Goal: Check status

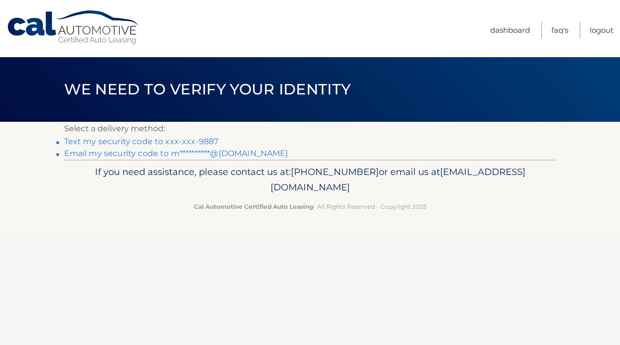
click at [189, 137] on link "Text my security code to xxx-xxx-9887" at bounding box center [141, 141] width 155 height 9
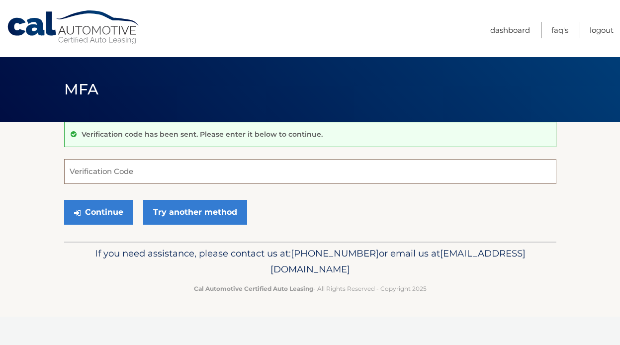
click at [151, 174] on input "Verification Code" at bounding box center [310, 171] width 492 height 25
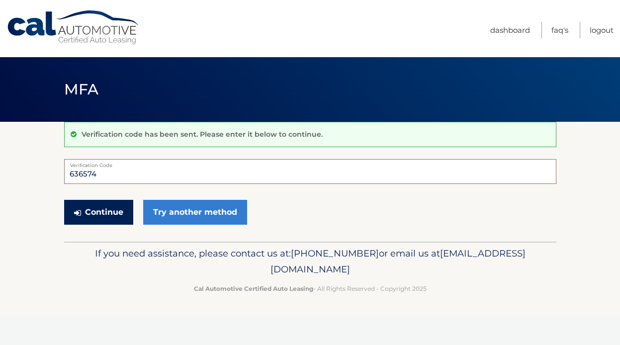
type input "636574"
click at [105, 214] on button "Continue" at bounding box center [98, 212] width 69 height 25
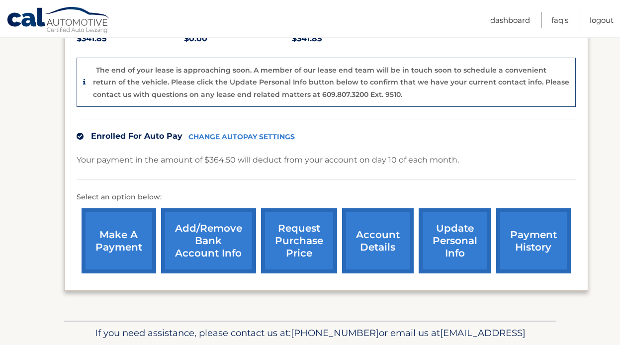
scroll to position [281, 0]
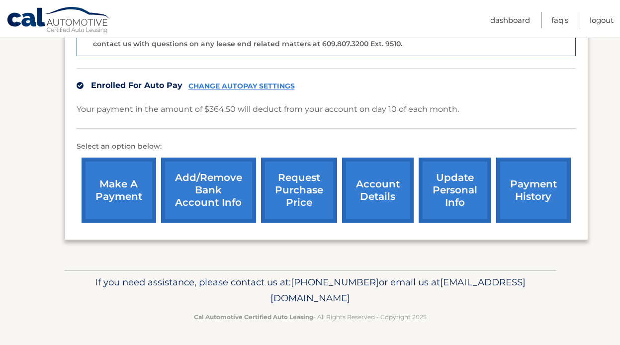
click at [393, 200] on link "account details" at bounding box center [378, 190] width 72 height 65
click at [365, 180] on link "account details" at bounding box center [378, 190] width 72 height 65
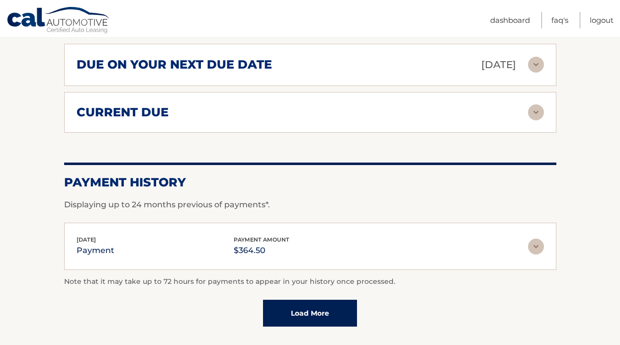
scroll to position [639, 0]
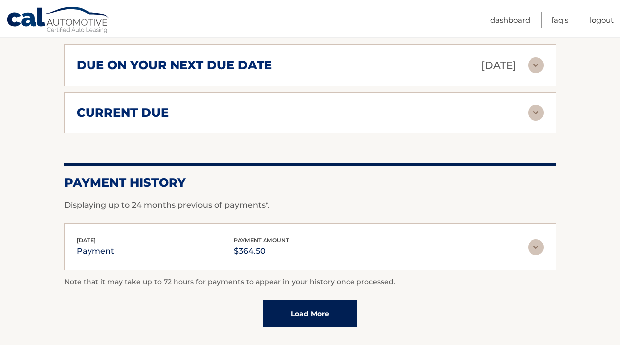
click at [355, 105] on div "current due" at bounding box center [303, 112] width 452 height 15
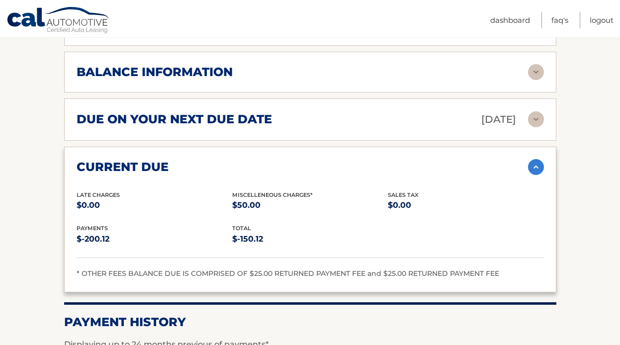
scroll to position [586, 0]
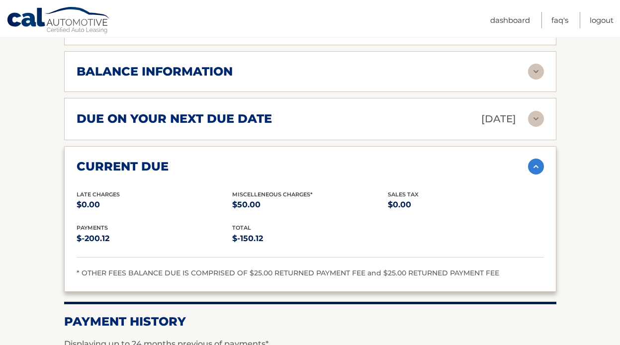
click at [343, 110] on div "due on your next due date Nov 10, 2025" at bounding box center [303, 118] width 452 height 17
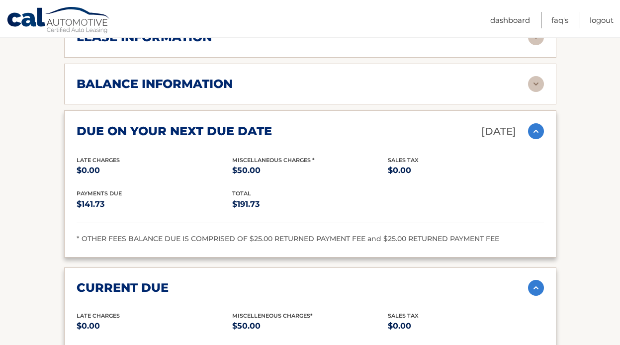
scroll to position [571, 0]
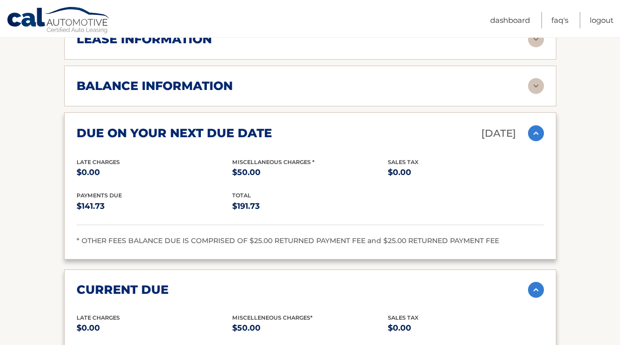
click at [341, 79] on div "balance information" at bounding box center [303, 86] width 452 height 15
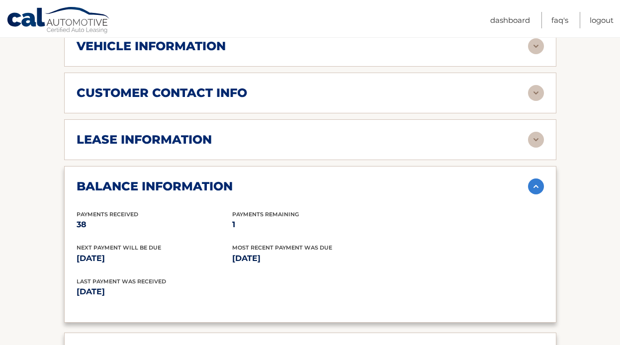
scroll to position [472, 0]
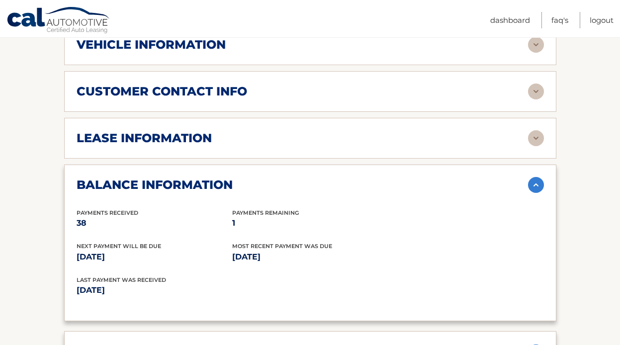
click at [332, 131] on div "lease information" at bounding box center [303, 138] width 452 height 15
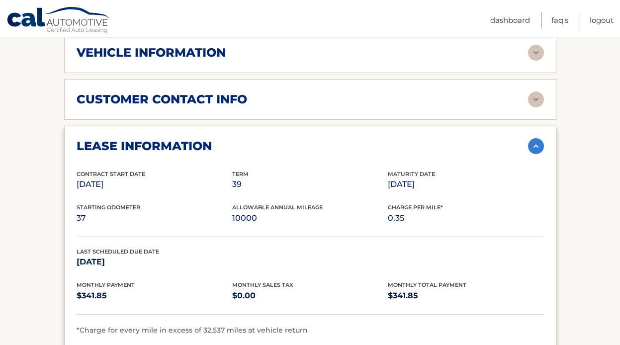
scroll to position [463, 0]
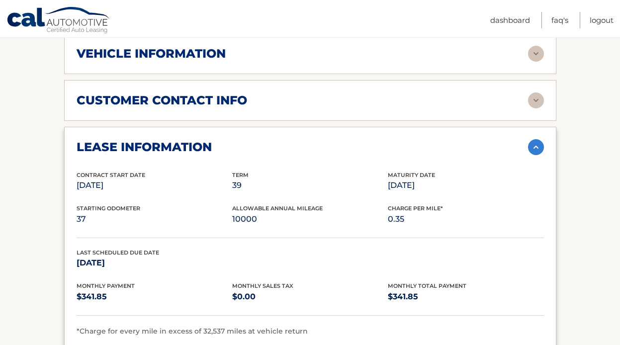
click at [310, 93] on div "customer contact info" at bounding box center [303, 100] width 452 height 15
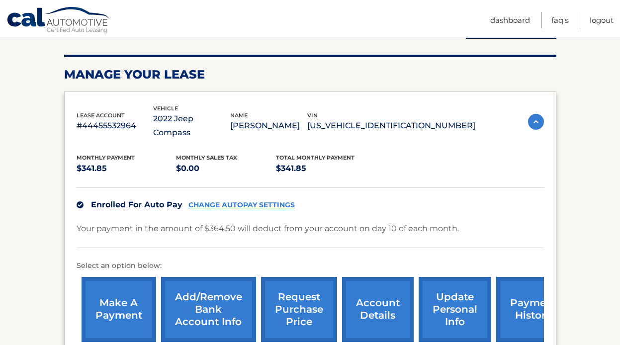
scroll to position [156, 0]
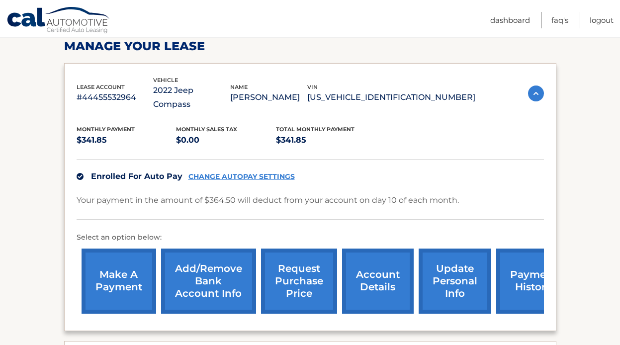
click at [521, 261] on link "payment history" at bounding box center [533, 281] width 75 height 65
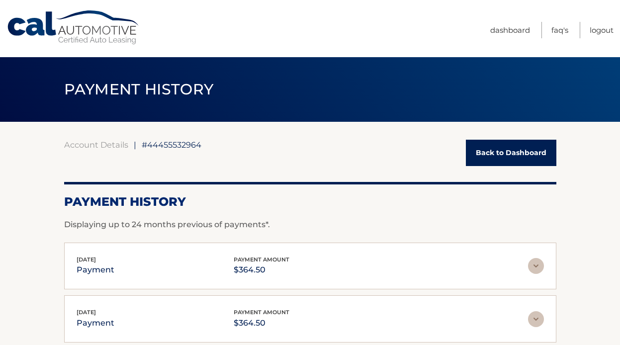
click at [96, 29] on link "Cal Automotive" at bounding box center [73, 27] width 134 height 35
